Goal: Find contact information: Find contact information

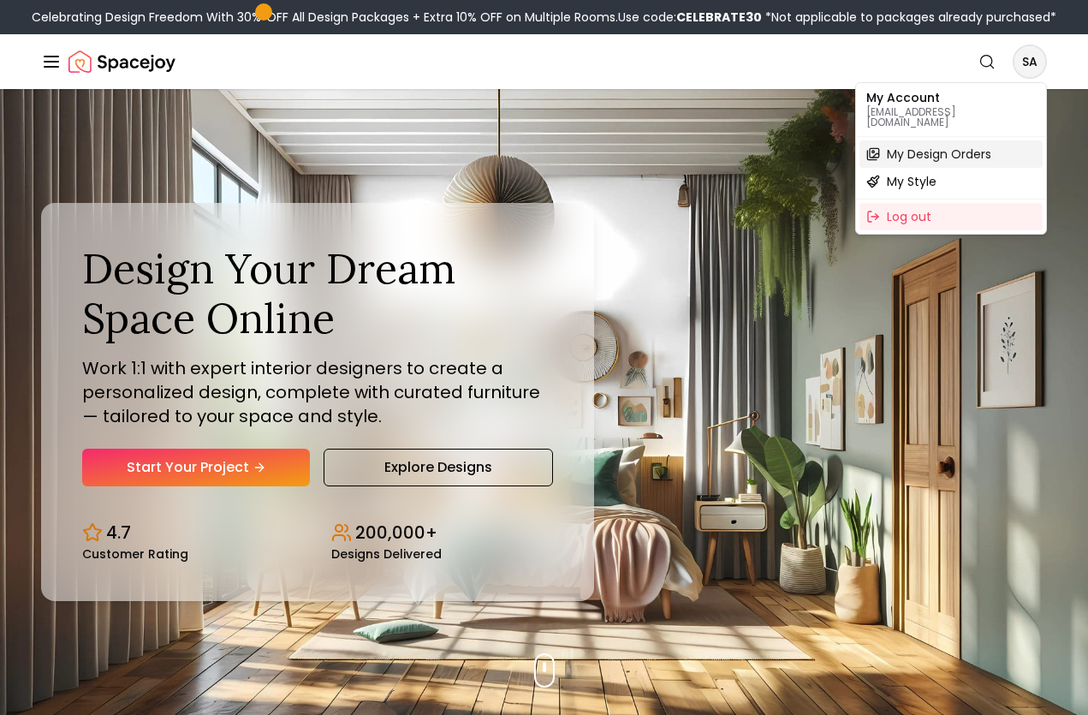
click at [917, 146] on span "My Design Orders" at bounding box center [939, 154] width 104 height 17
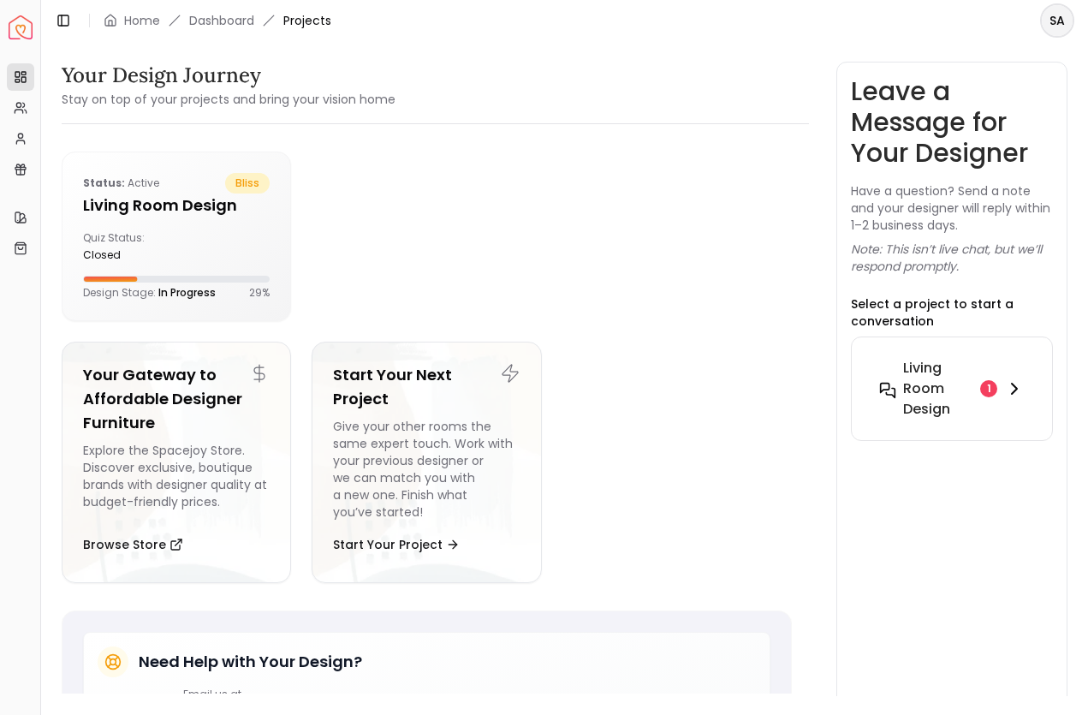
click at [991, 390] on div "1" at bounding box center [989, 388] width 17 height 17
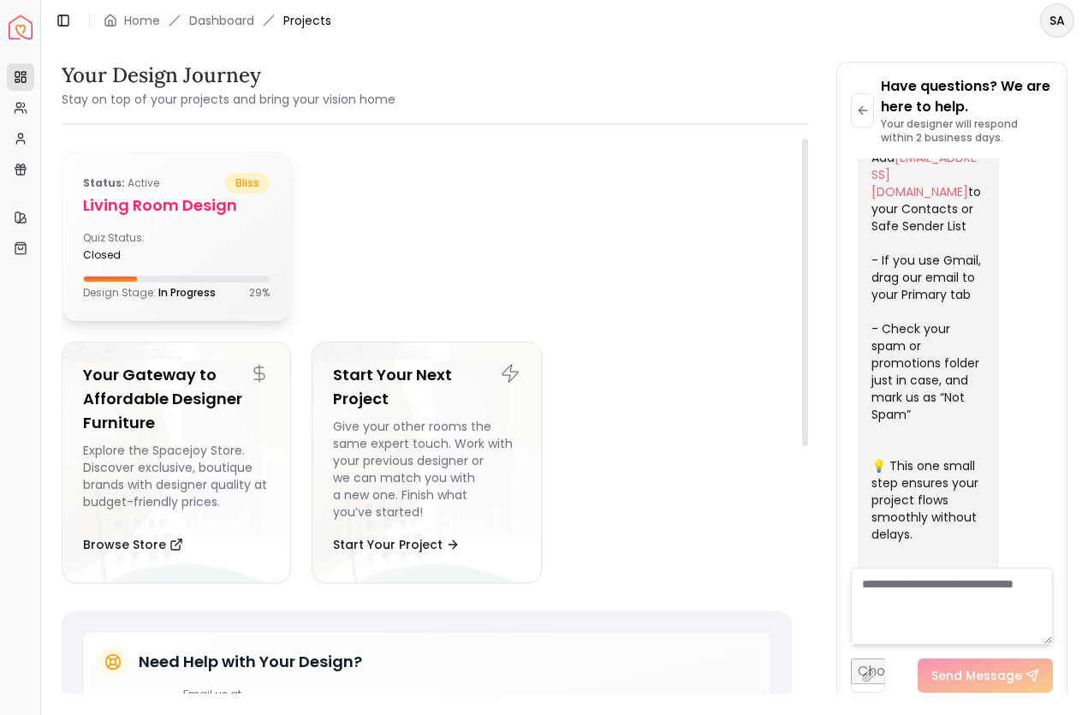
click at [249, 181] on span "bliss" at bounding box center [247, 183] width 45 height 21
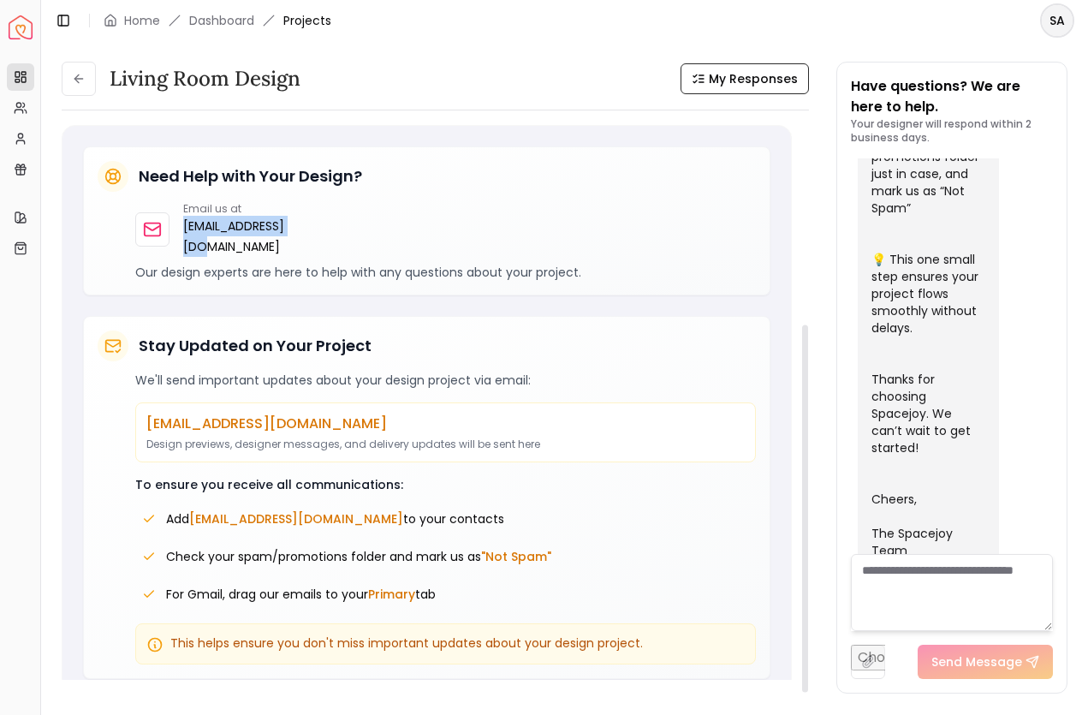
drag, startPoint x: 323, startPoint y: 223, endPoint x: 179, endPoint y: 224, distance: 143.9
click at [179, 224] on div "Email us at [EMAIL_ADDRESS][DOMAIN_NAME]" at bounding box center [445, 229] width 621 height 55
copy p "[EMAIL_ADDRESS][DOMAIN_NAME]"
